Goal: Task Accomplishment & Management: Manage account settings

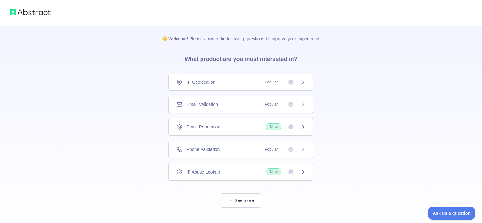
click at [232, 151] on div "Phone Validation Popular" at bounding box center [240, 149] width 129 height 6
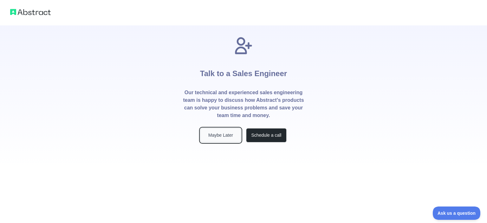
click at [231, 136] on button "Maybe Later" at bounding box center [220, 135] width 41 height 14
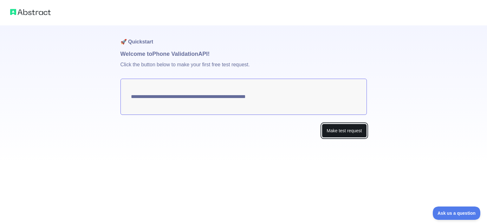
click at [340, 127] on button "Make test request" at bounding box center [344, 131] width 45 height 14
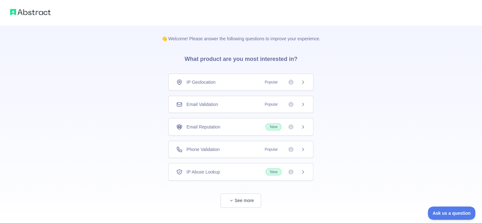
click at [250, 152] on div "Phone Validation Popular" at bounding box center [240, 149] width 145 height 17
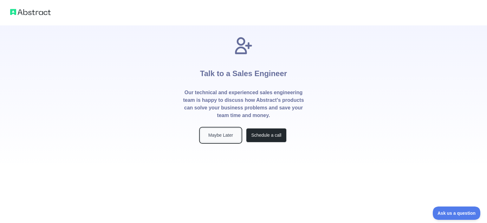
click at [237, 137] on button "Maybe Later" at bounding box center [220, 135] width 41 height 14
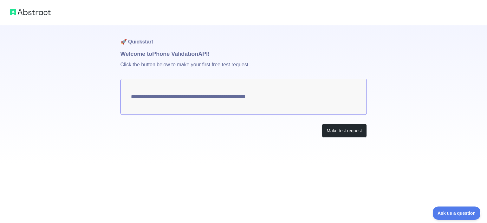
click at [225, 97] on textarea "**********" at bounding box center [243, 97] width 246 height 36
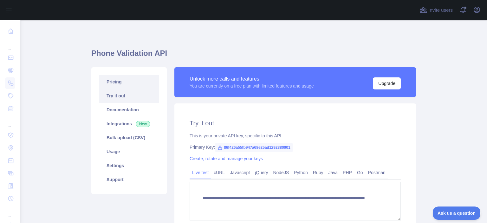
click at [125, 79] on link "Pricing" at bounding box center [129, 82] width 60 height 14
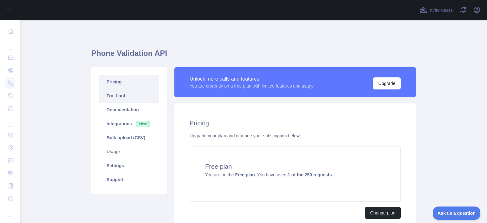
click at [132, 102] on link "Try it out" at bounding box center [129, 96] width 60 height 14
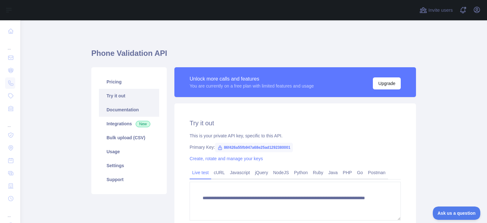
click at [133, 110] on link "Documentation" at bounding box center [129, 110] width 60 height 14
click at [128, 126] on link "Integrations New" at bounding box center [129, 124] width 60 height 14
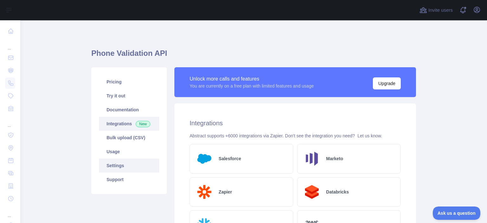
click at [130, 161] on link "Settings" at bounding box center [129, 165] width 60 height 14
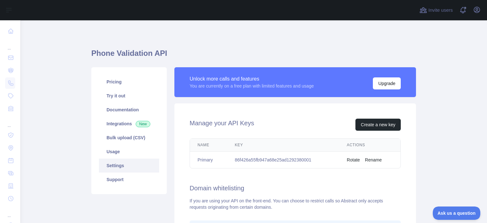
click at [244, 159] on td "86f426a55fb947a68e25ad1292380001" at bounding box center [283, 159] width 112 height 17
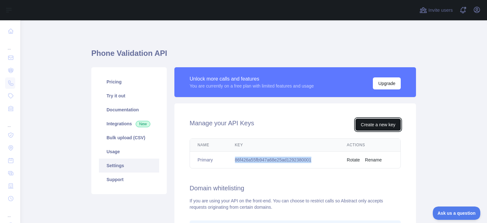
click at [360, 125] on button "Create a new key" at bounding box center [377, 125] width 45 height 12
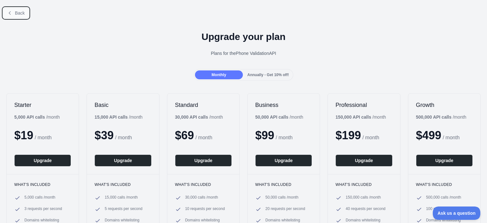
click at [14, 14] on button "Back" at bounding box center [16, 13] width 26 height 11
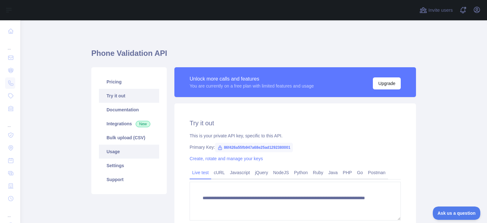
click at [134, 158] on link "Usage" at bounding box center [129, 152] width 60 height 14
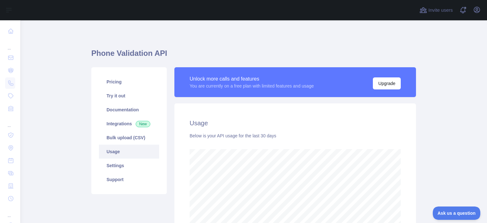
scroll to position [203, 461]
click at [133, 164] on link "Settings" at bounding box center [129, 165] width 60 height 14
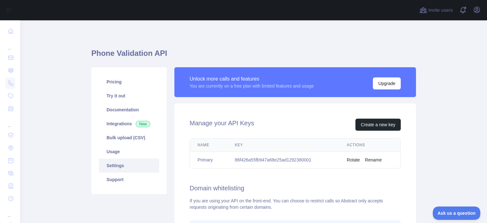
click at [271, 159] on td "86f426a55fb947a68e25ad1292380001" at bounding box center [283, 159] width 112 height 17
copy td "86f426a55fb947a68e25ad1292380001"
